Goal: Understand process/instructions: Learn how to perform a task or action

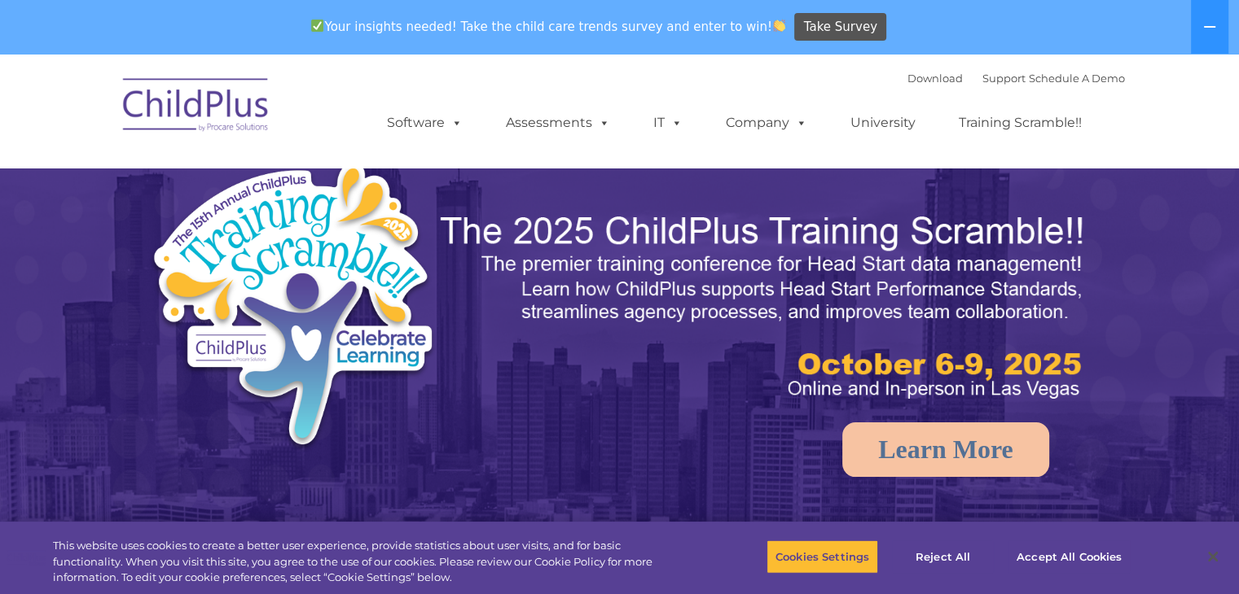
select select "MEDIUM"
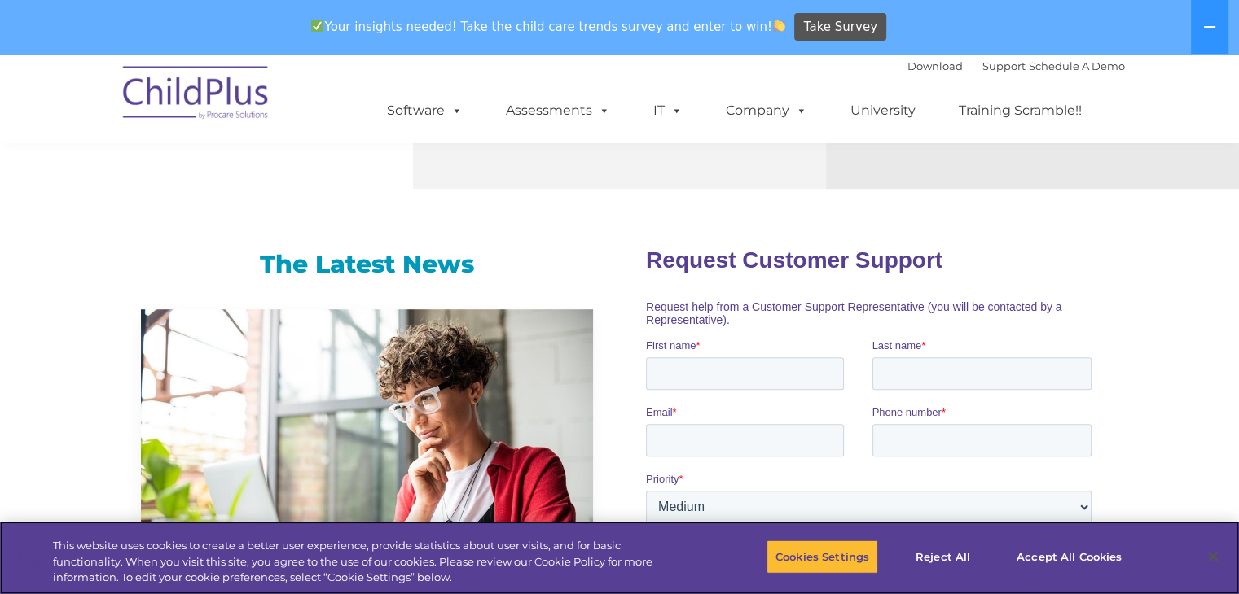
scroll to position [924, 0]
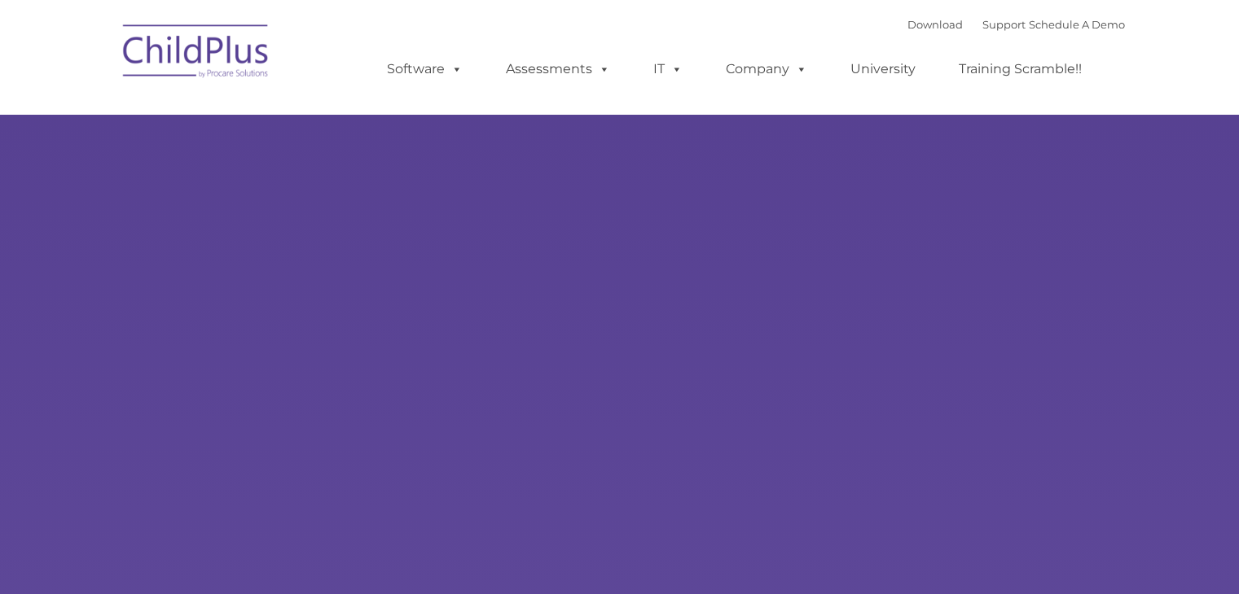
type input ""
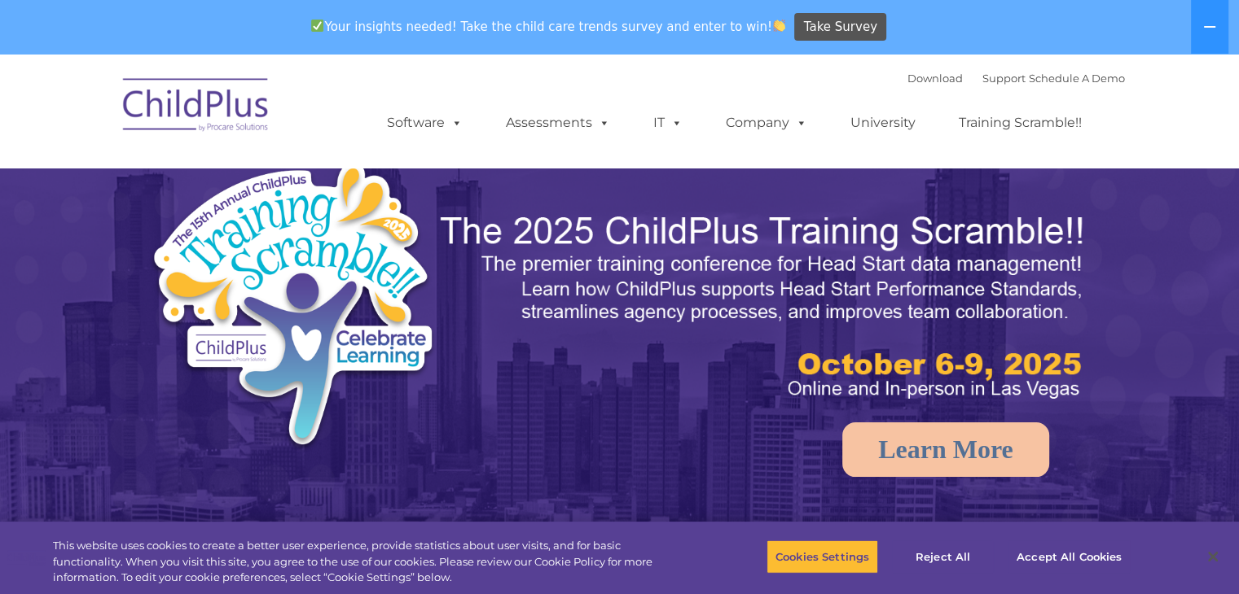
select select "MEDIUM"
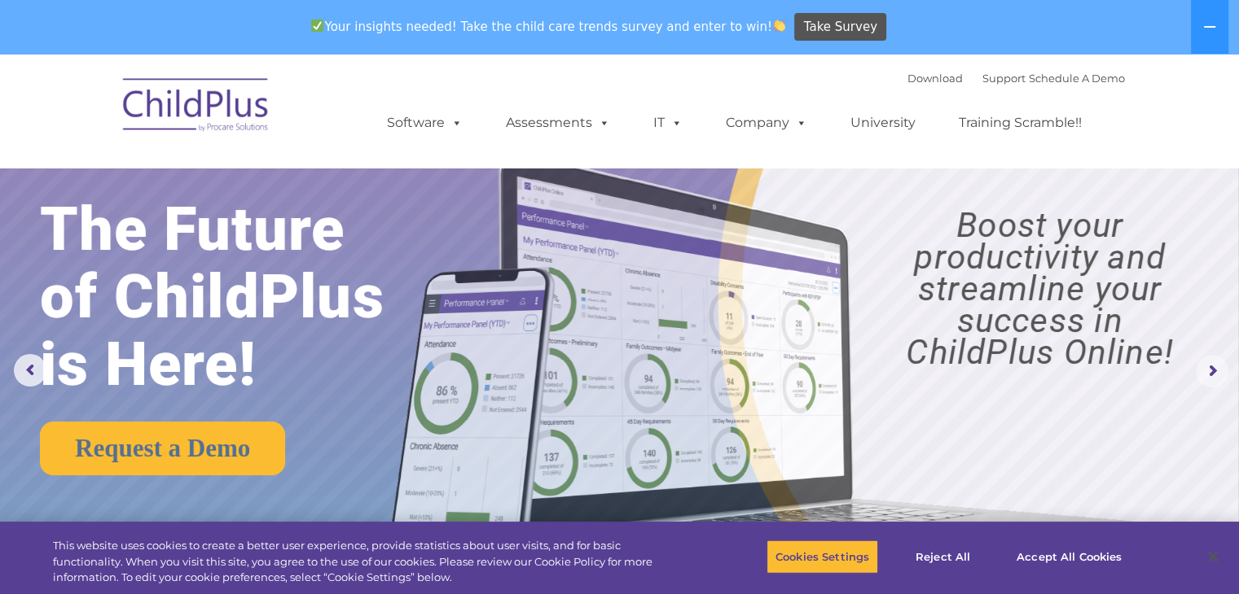
click at [1218, 362] on rs-arrow at bounding box center [1211, 371] width 33 height 33
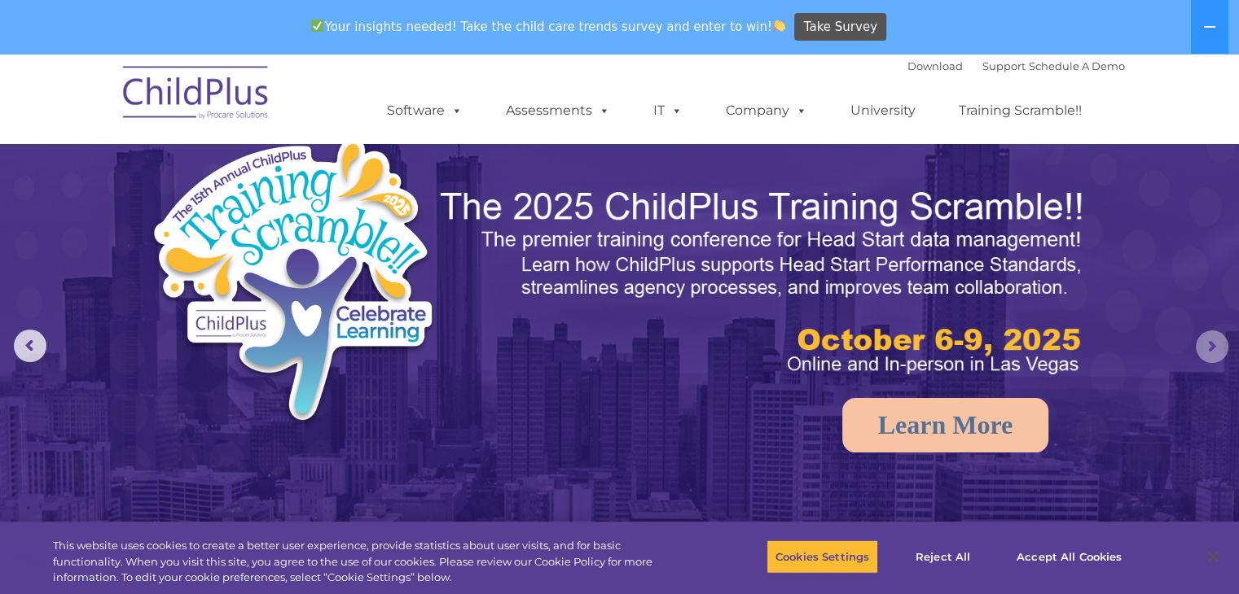
click at [1202, 351] on rs-arrow at bounding box center [1211, 347] width 33 height 33
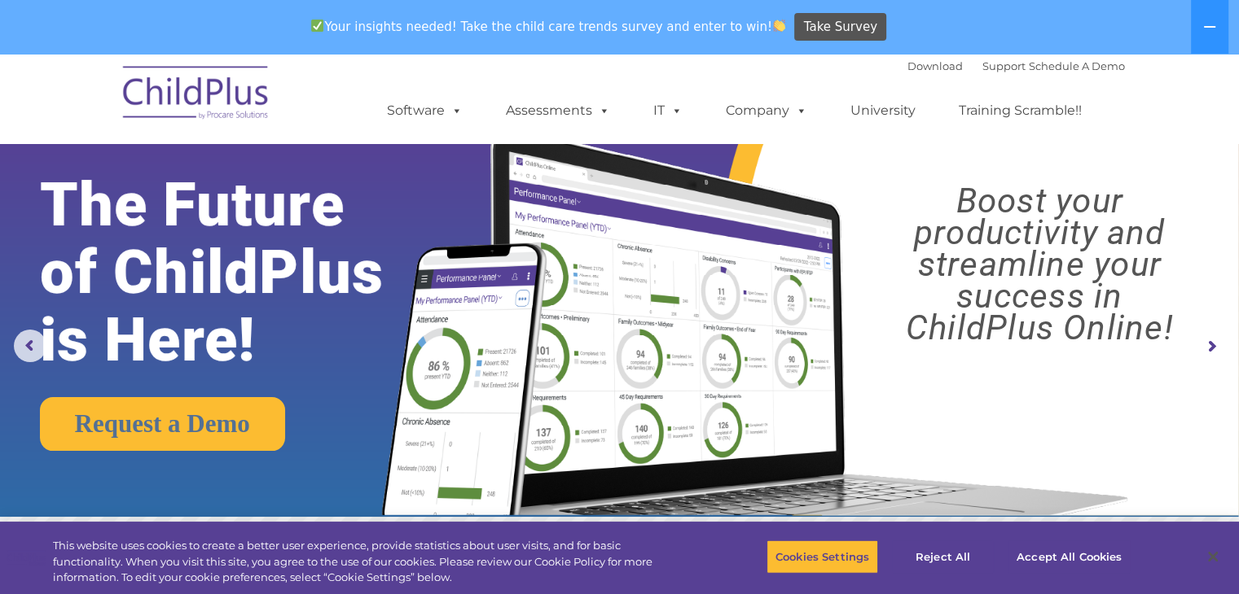
click at [1202, 351] on rs-arrow at bounding box center [1211, 347] width 33 height 33
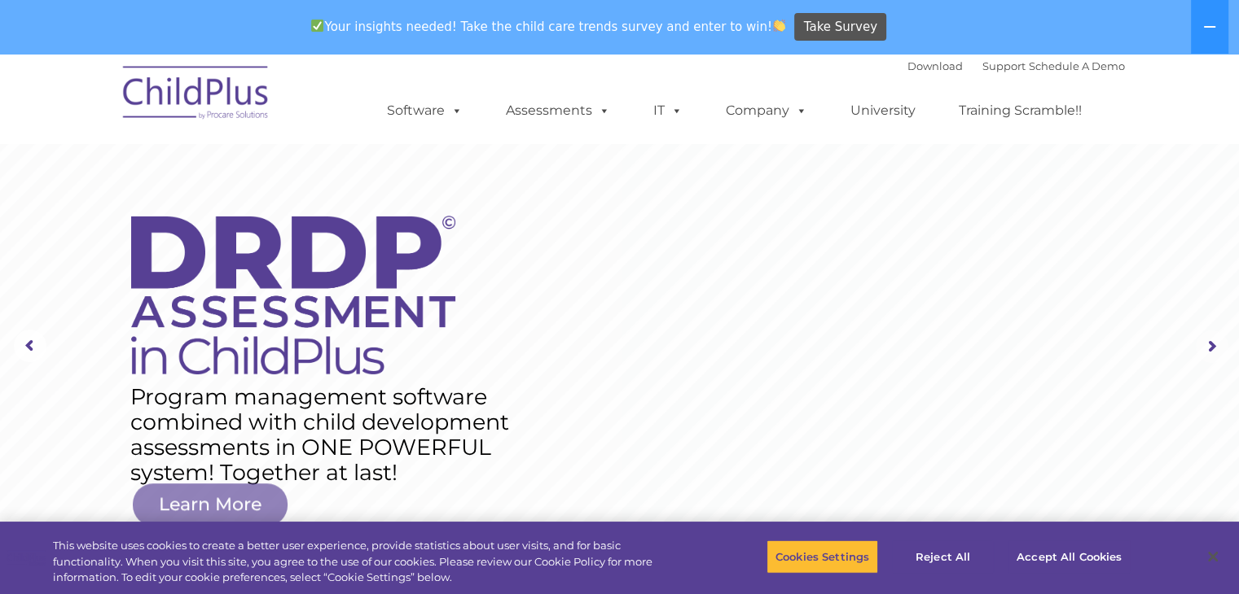
click at [1202, 351] on rs-arrow at bounding box center [1211, 347] width 33 height 33
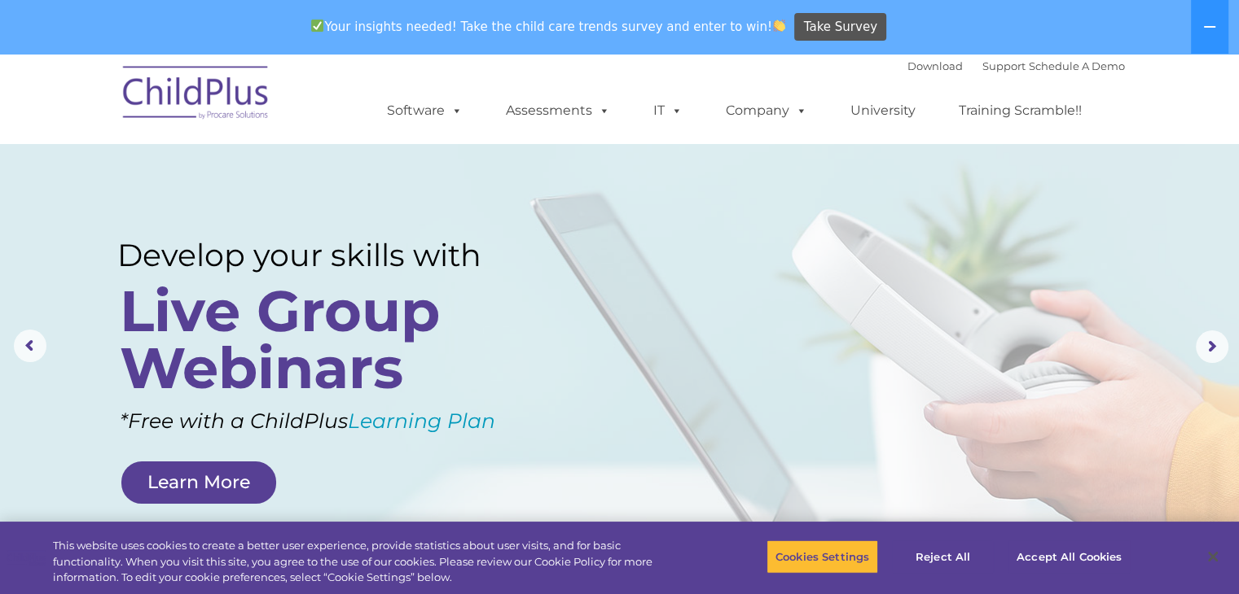
drag, startPoint x: 1205, startPoint y: 353, endPoint x: 1010, endPoint y: 419, distance: 206.5
click at [1010, 419] on rs-layer at bounding box center [619, 346] width 1239 height 635
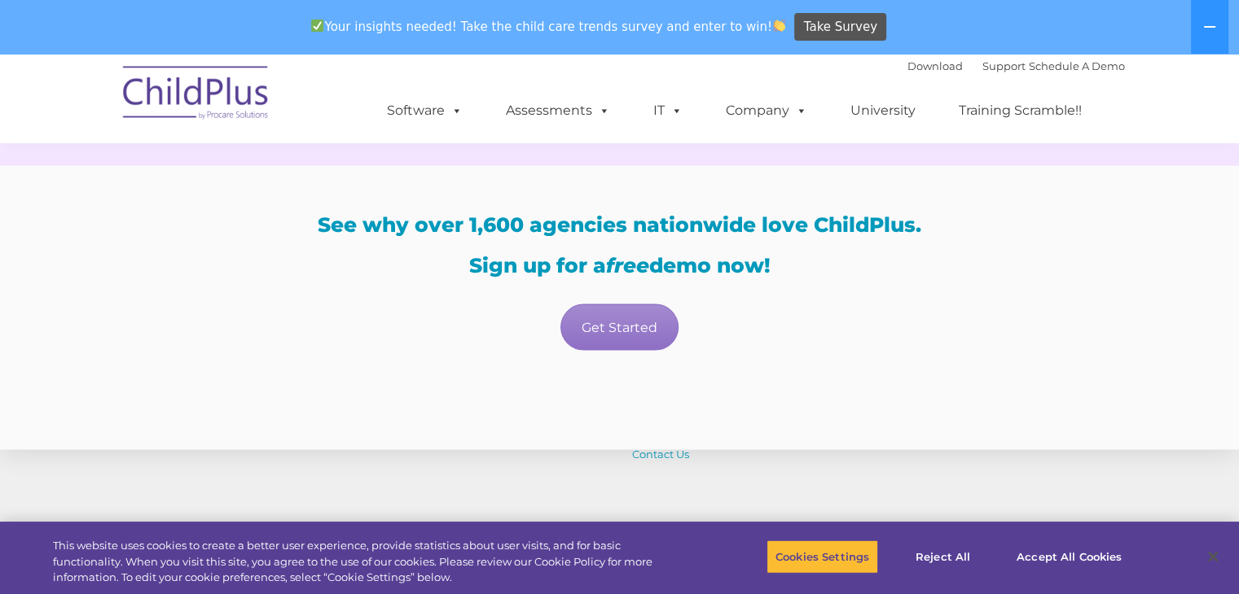
scroll to position [3236, 0]
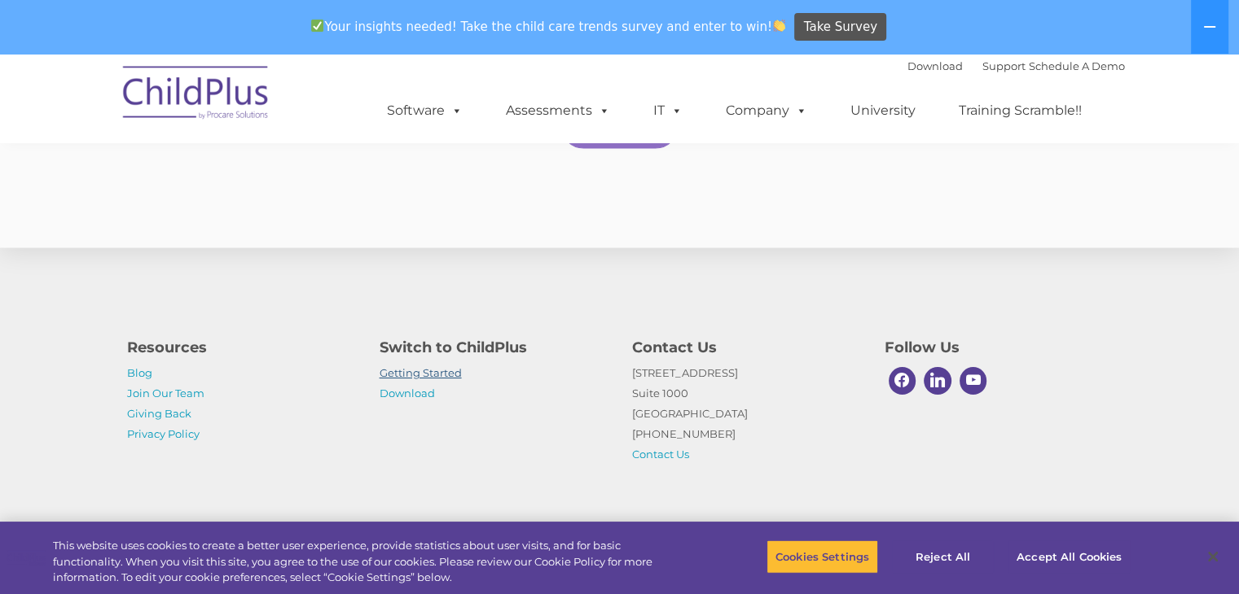
click at [419, 375] on link "Getting Started" at bounding box center [420, 372] width 82 height 13
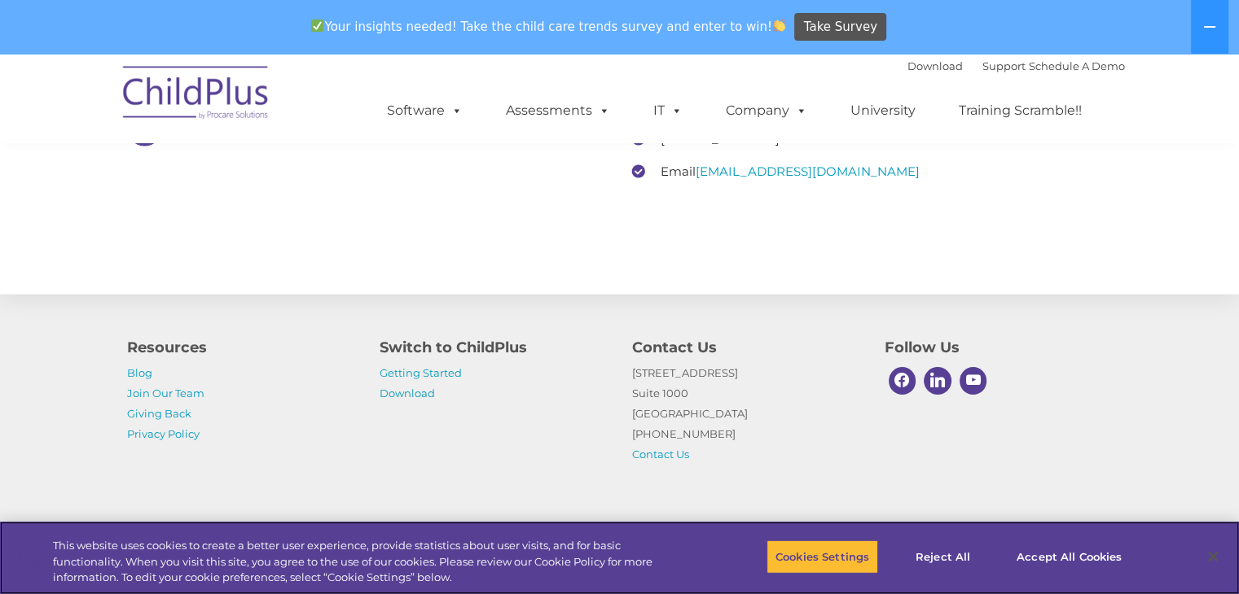
scroll to position [2599, 0]
